Goal: Task Accomplishment & Management: Use online tool/utility

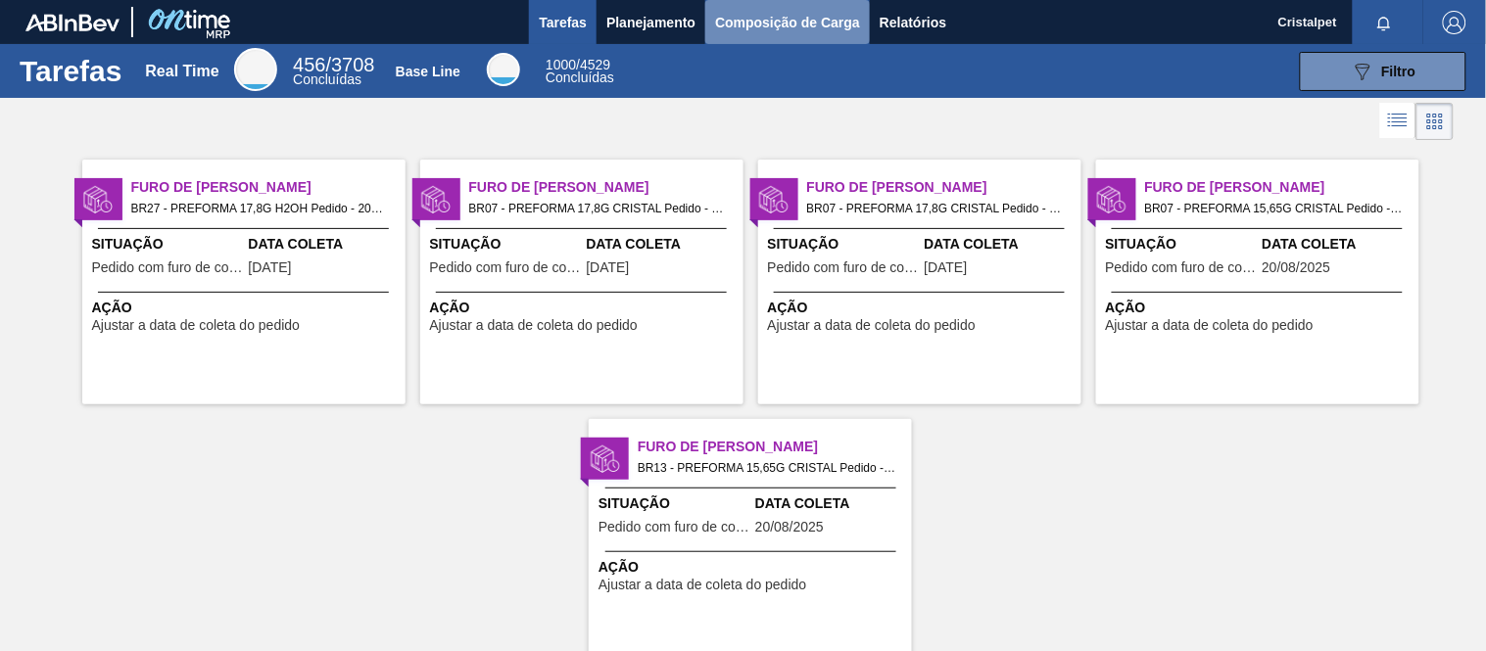
click at [805, 26] on span "Composição de Carga" at bounding box center [787, 23] width 145 height 24
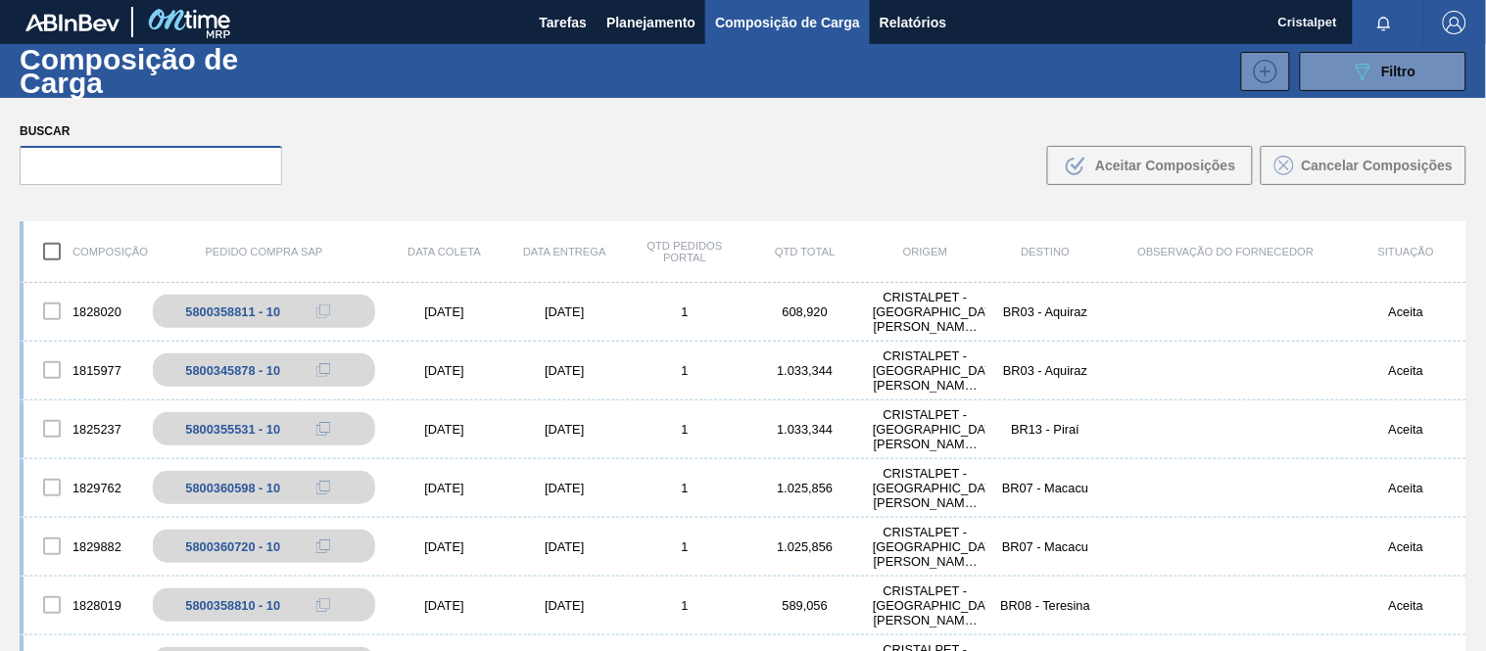
drag, startPoint x: 150, startPoint y: 165, endPoint x: 148, endPoint y: 176, distance: 11.9
click at [147, 176] on input "text" at bounding box center [151, 165] width 263 height 39
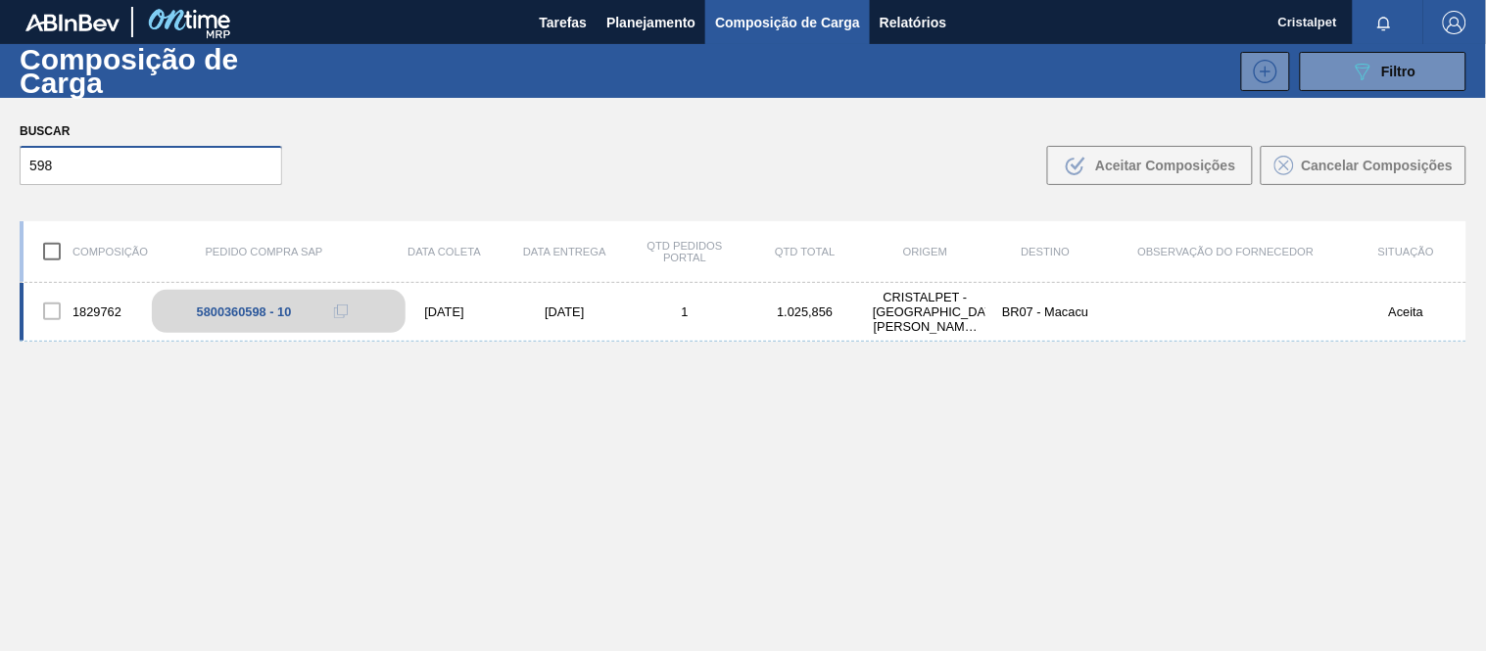
type input "598"
click at [235, 314] on div "5800360598 - 10" at bounding box center [244, 312] width 95 height 15
click at [598, 310] on div "[DATE]" at bounding box center [564, 312] width 120 height 15
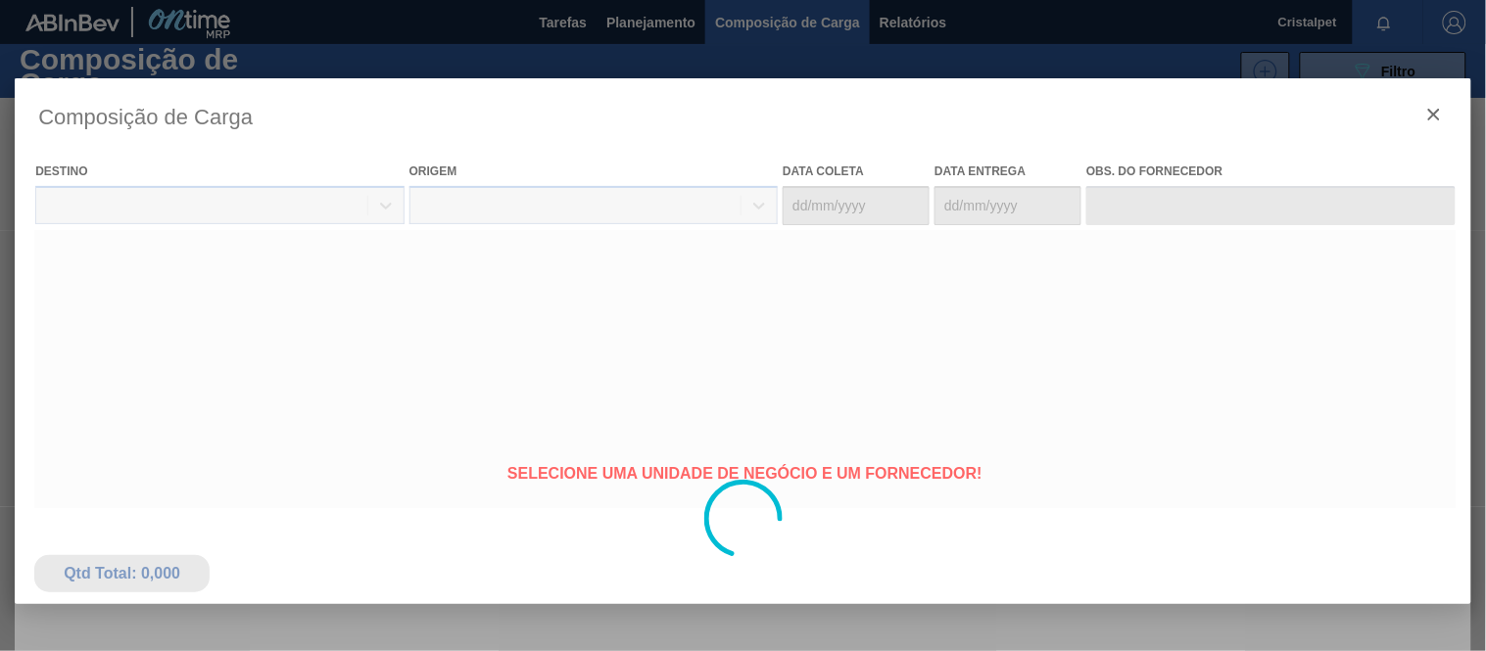
type coleta "[DATE]"
type entrega "[DATE]"
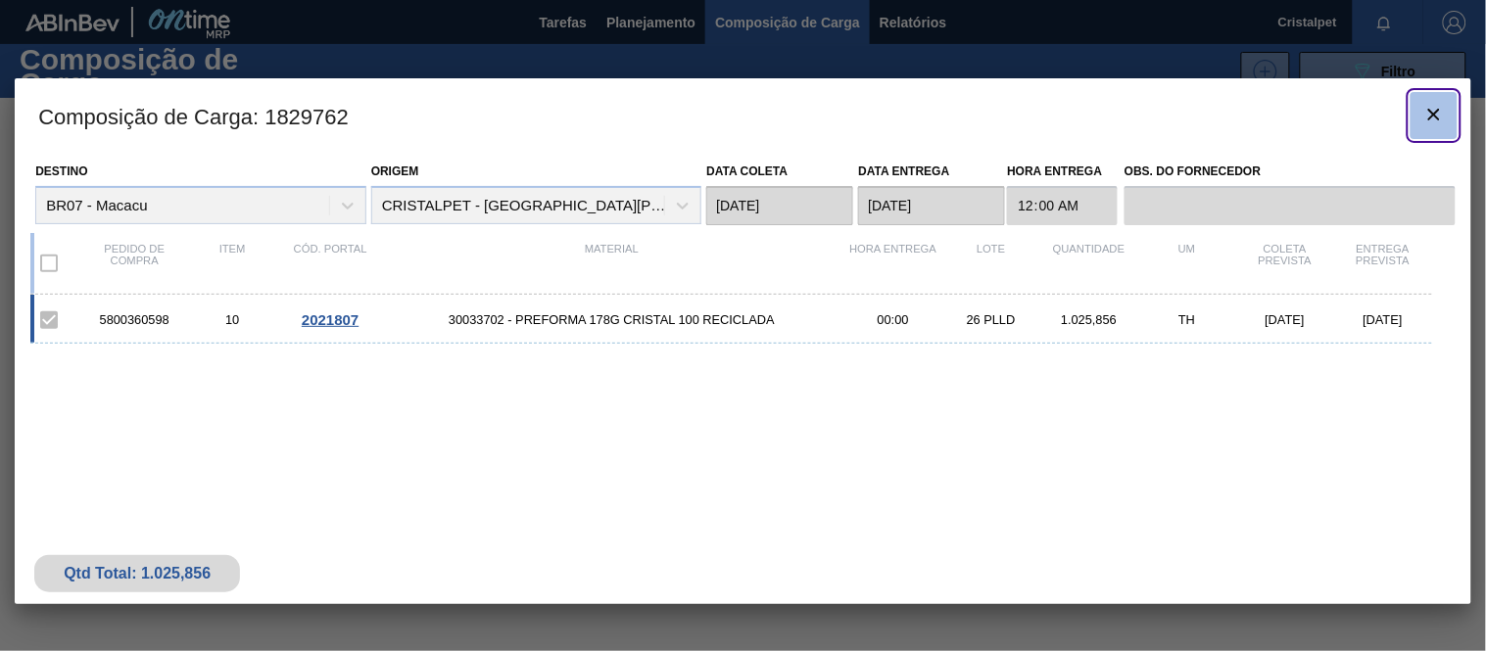
click at [1430, 112] on icon "botão de ícone" at bounding box center [1434, 115] width 24 height 24
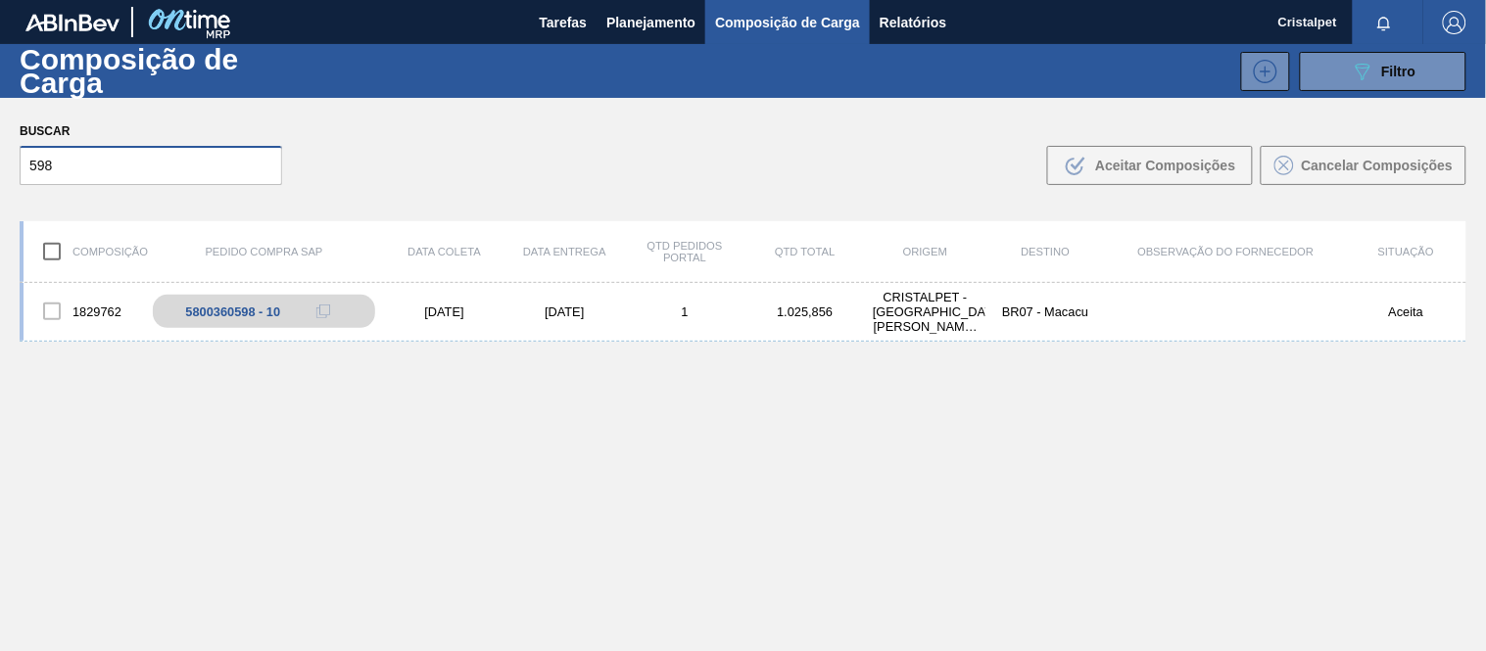
drag, startPoint x: 60, startPoint y: 168, endPoint x: 24, endPoint y: 179, distance: 36.9
click at [25, 177] on input "598" at bounding box center [151, 165] width 263 height 39
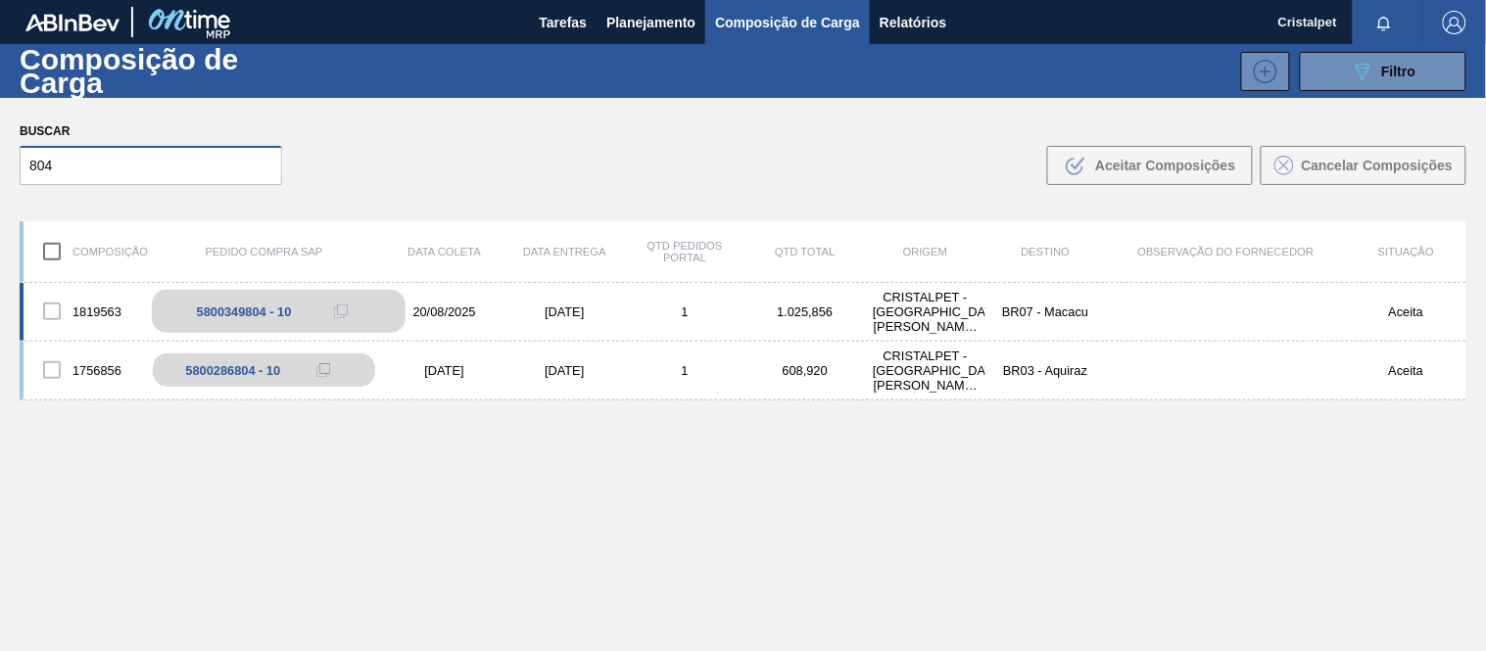
type input "804"
click at [263, 313] on div "5800349804 - 10" at bounding box center [244, 312] width 95 height 15
click at [263, 312] on div "5800349804 - 10" at bounding box center [244, 312] width 95 height 15
click at [425, 305] on div "20/08/2025" at bounding box center [444, 312] width 120 height 15
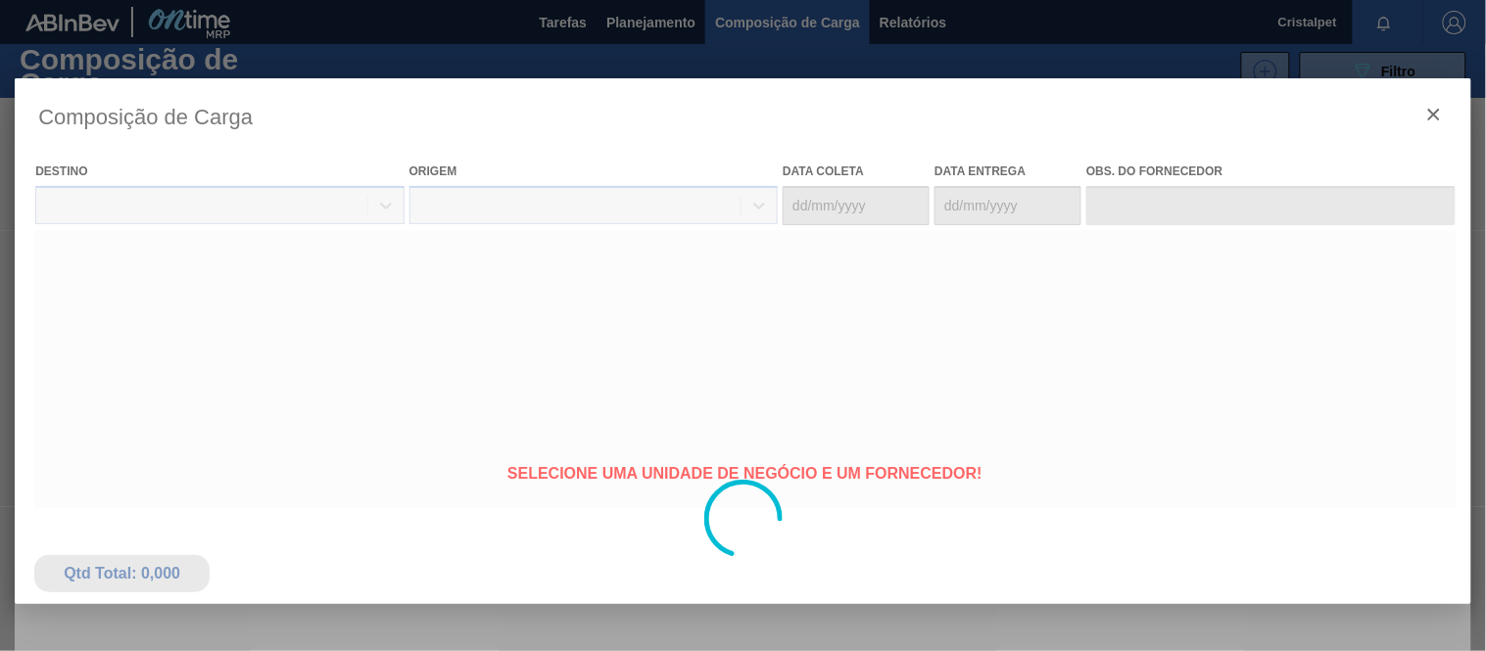
type coleta "20/08/2025"
type entrega "[DATE]"
